Goal: Find specific page/section: Find specific page/section

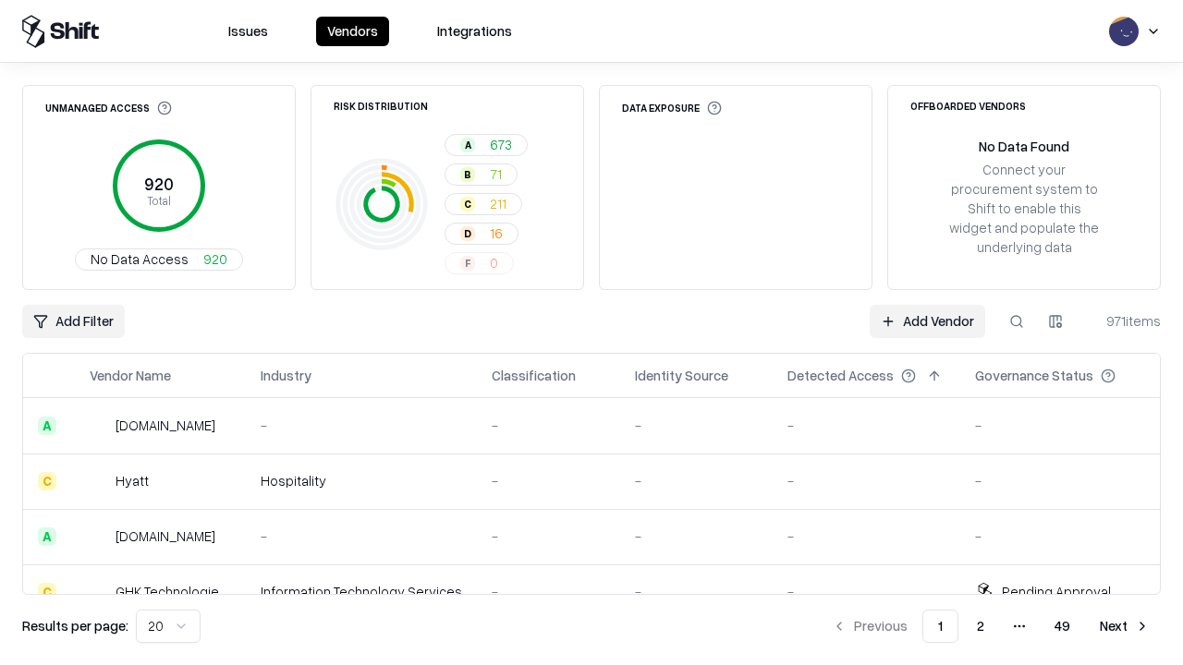
click at [591, 333] on div "Add Filter Add Vendor 971 items" at bounding box center [591, 321] width 1138 height 33
click at [73, 322] on html "Issues Vendors Integrations Unmanaged Access 920 Total No Data Access 920 Risk …" at bounding box center [591, 332] width 1183 height 665
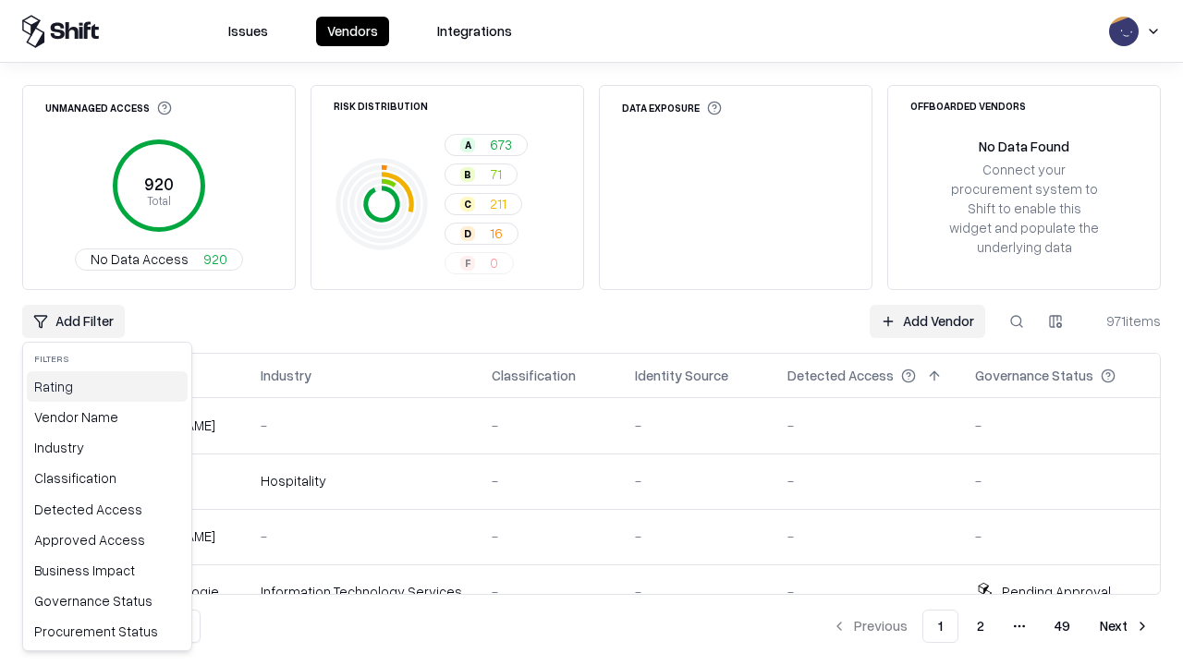
click at [107, 386] on div "Rating" at bounding box center [107, 386] width 161 height 30
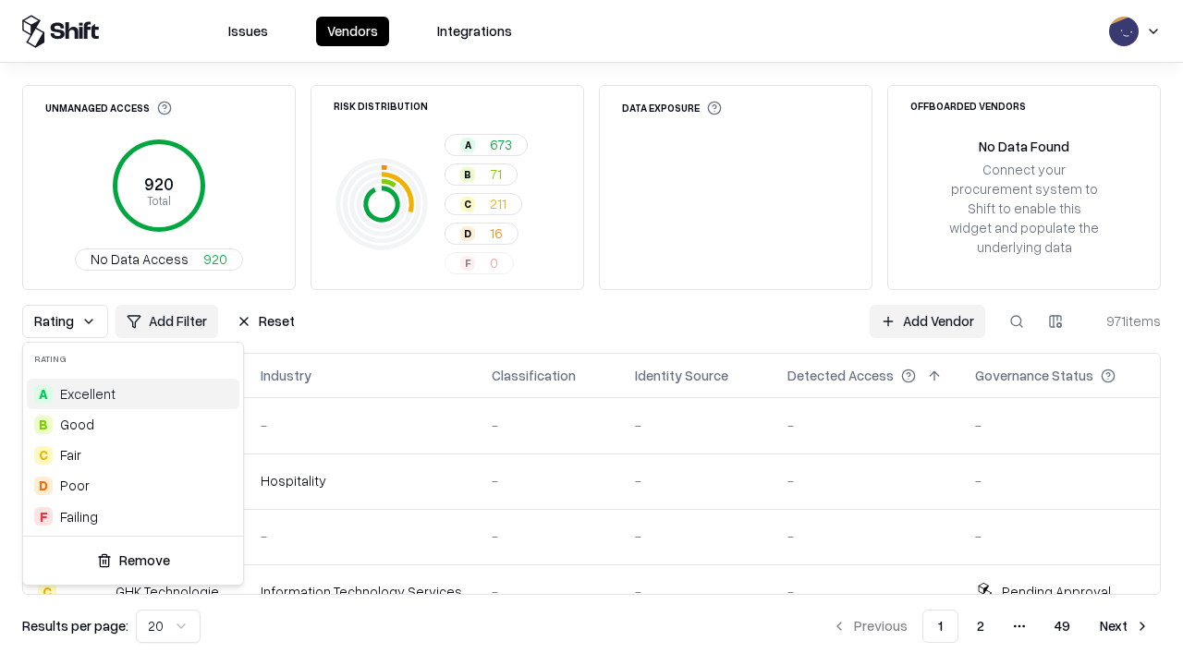
click at [591, 333] on html "Issues Vendors Integrations Unmanaged Access 920 Total No Data Access 920 Risk …" at bounding box center [591, 332] width 1183 height 665
click at [591, 333] on div "Rating Add Filter Reset Add Vendor 971 items" at bounding box center [591, 321] width 1138 height 33
click at [265, 322] on button "Reset" at bounding box center [265, 321] width 80 height 33
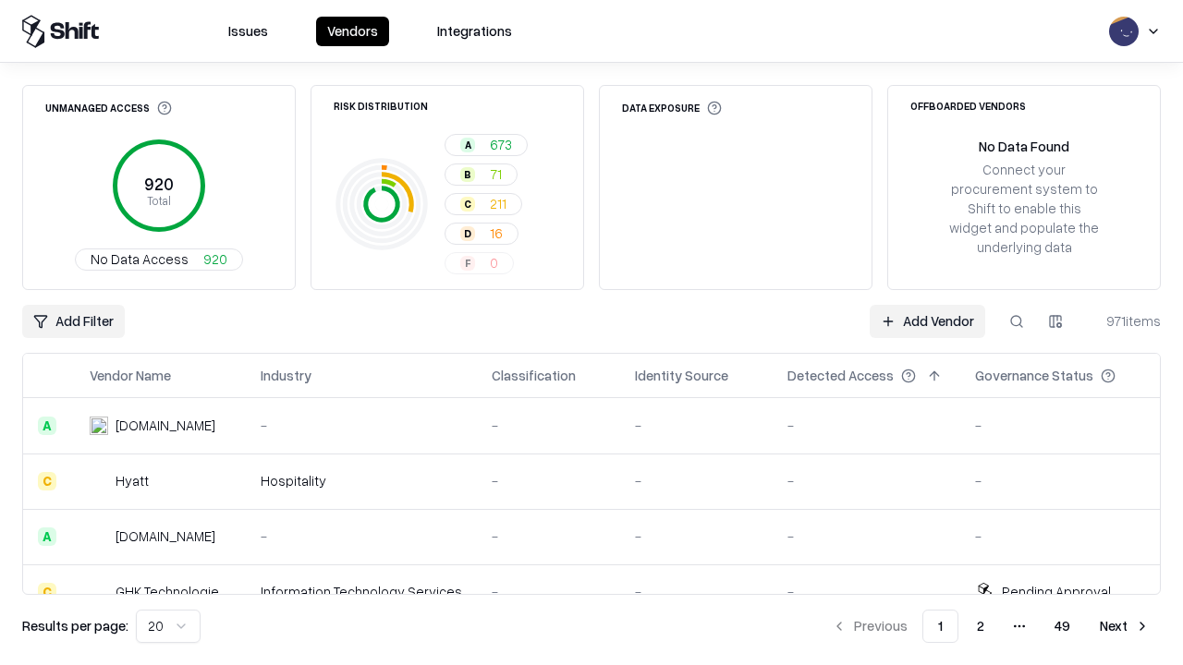
click at [591, 333] on div "Add Filter Add Vendor 971 items" at bounding box center [591, 321] width 1138 height 33
click at [73, 322] on html "Issues Vendors Integrations Unmanaged Access 920 Total No Data Access 920 Risk …" at bounding box center [591, 332] width 1183 height 665
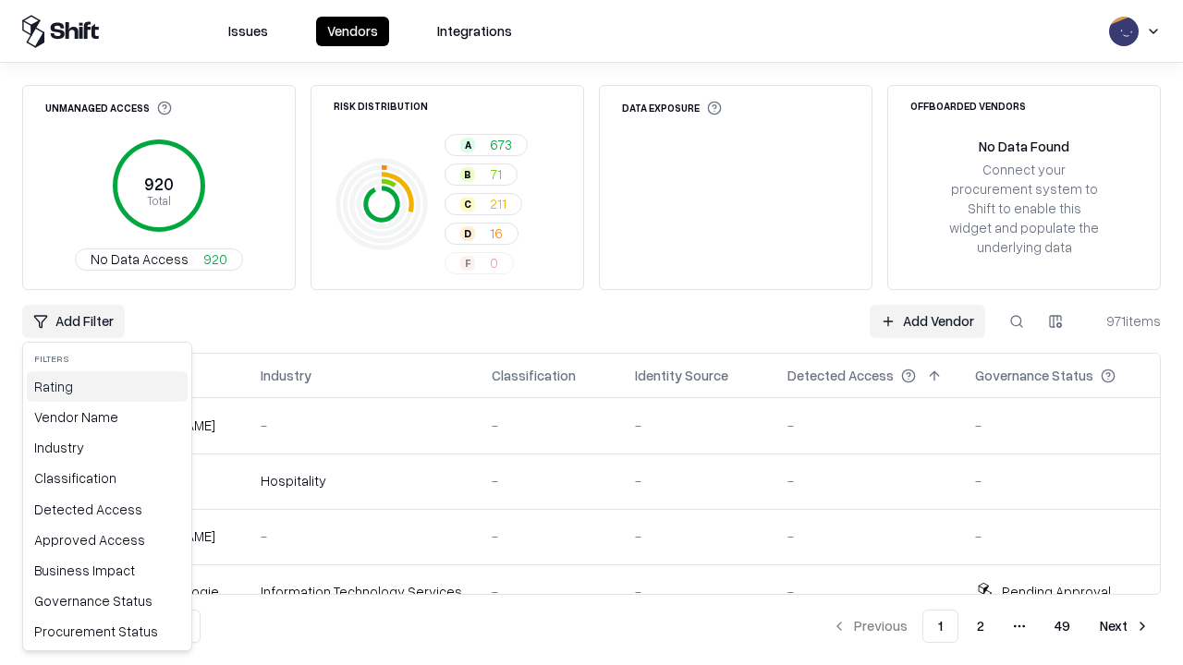
click at [107, 386] on div "Rating" at bounding box center [107, 386] width 161 height 30
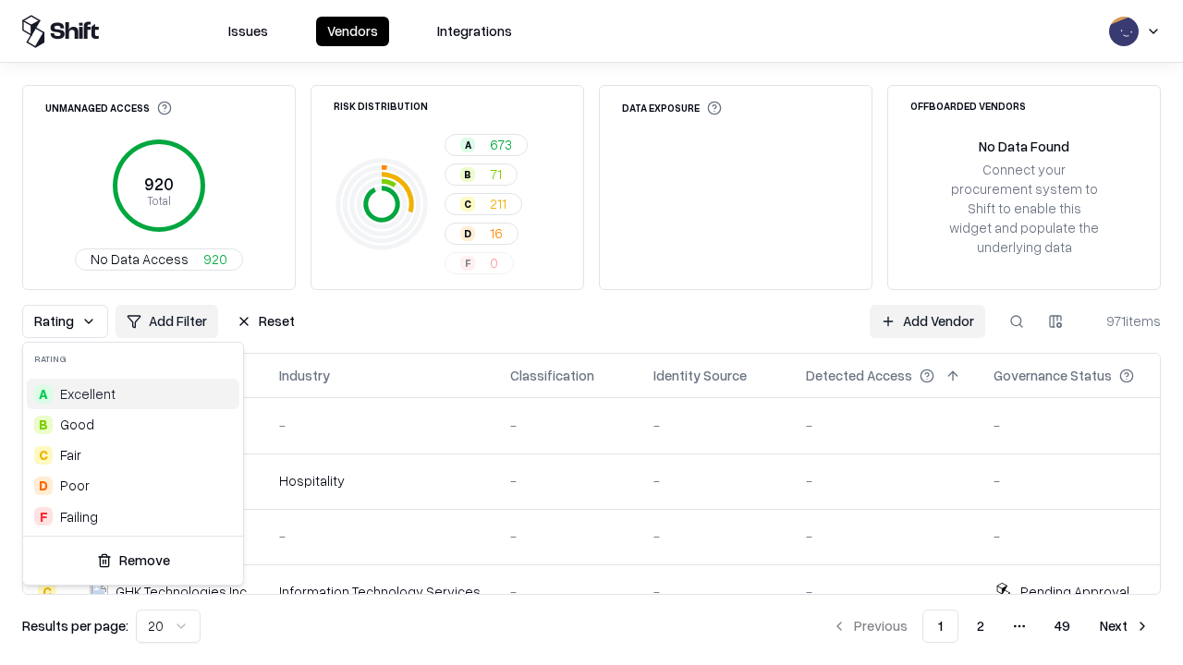
click at [133, 394] on div "A Excellent" at bounding box center [133, 394] width 213 height 30
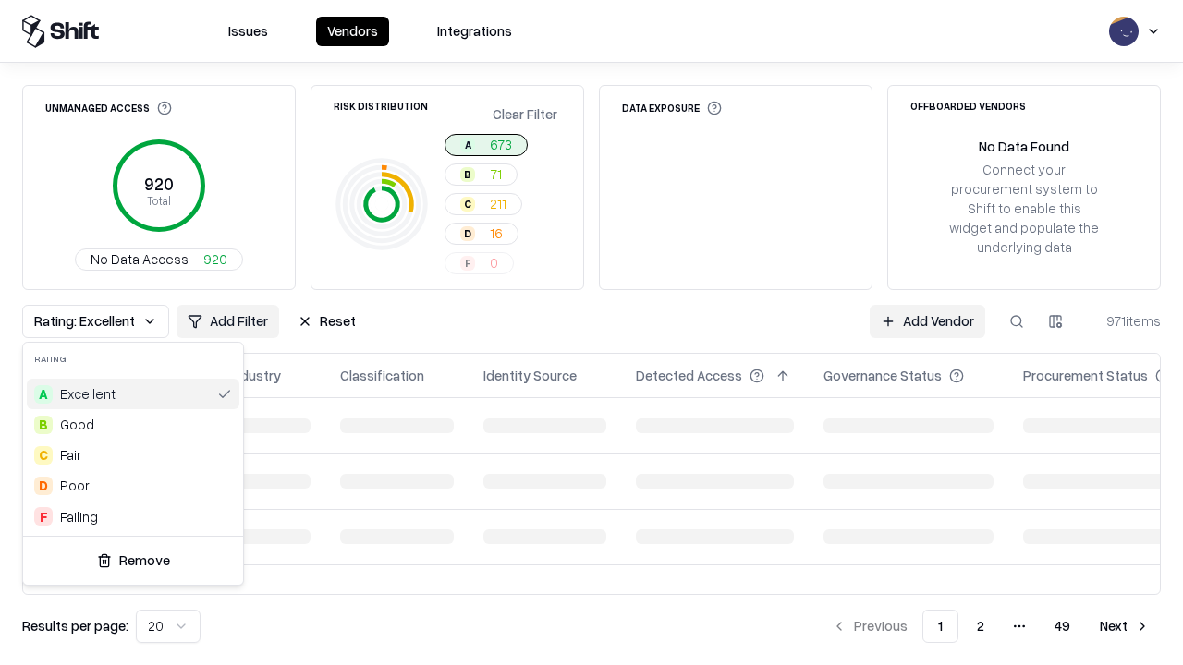
click at [591, 333] on html "Issues Vendors Integrations Unmanaged Access 920 Total No Data Access 920 Risk …" at bounding box center [591, 332] width 1183 height 665
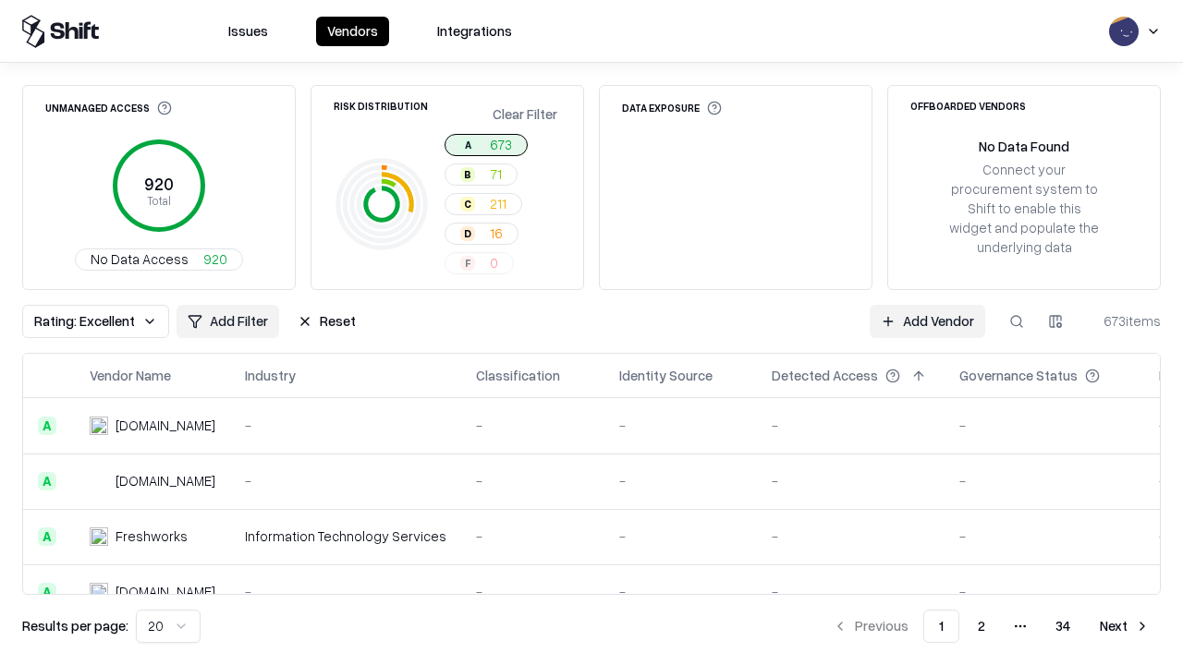
click at [591, 333] on div "Rating: Excellent Add Filter Reset Add Vendor 673 items" at bounding box center [591, 321] width 1138 height 33
click at [326, 322] on button "Reset" at bounding box center [326, 321] width 80 height 33
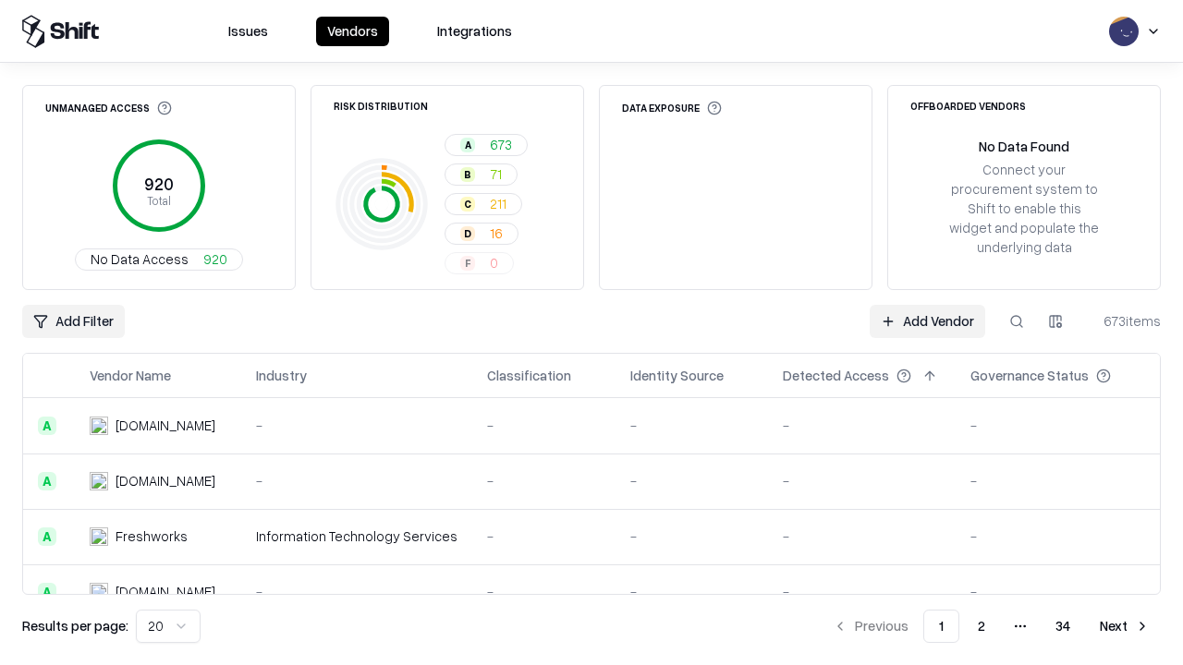
click at [591, 333] on div "Add Filter Add Vendor 673 items" at bounding box center [591, 321] width 1138 height 33
click at [73, 322] on html "Issues Vendors Integrations Unmanaged Access 920 Total No Data Access 920 Risk …" at bounding box center [591, 332] width 1183 height 665
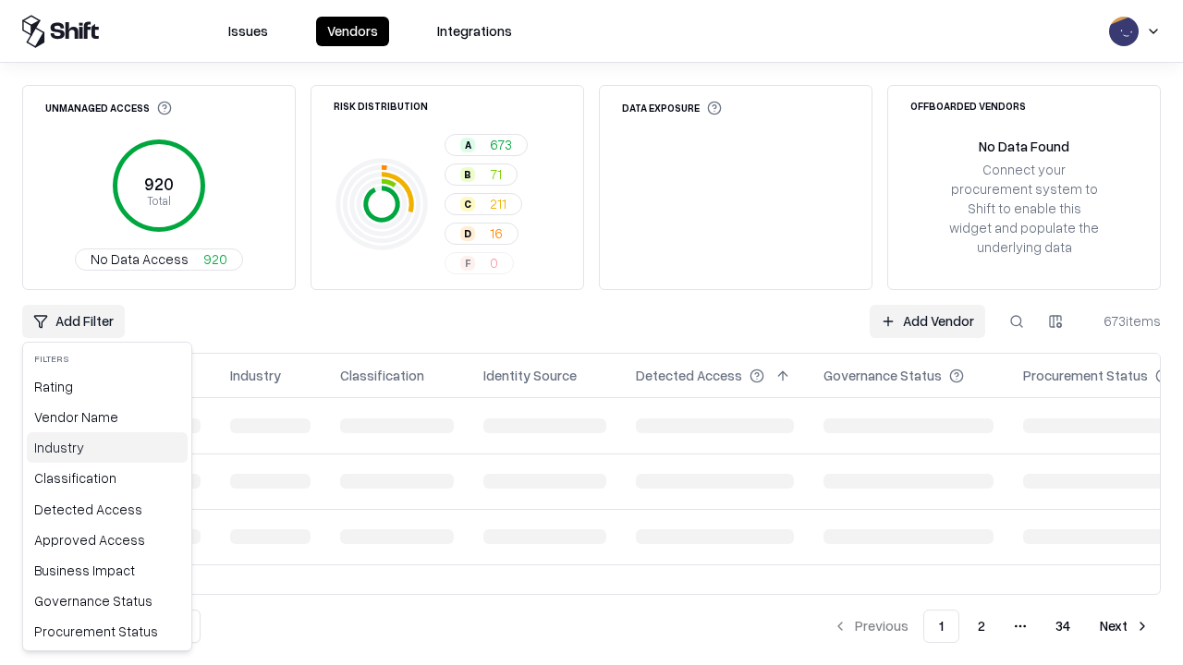
click at [107, 447] on div "Industry" at bounding box center [107, 447] width 161 height 30
